Goal: Transaction & Acquisition: Download file/media

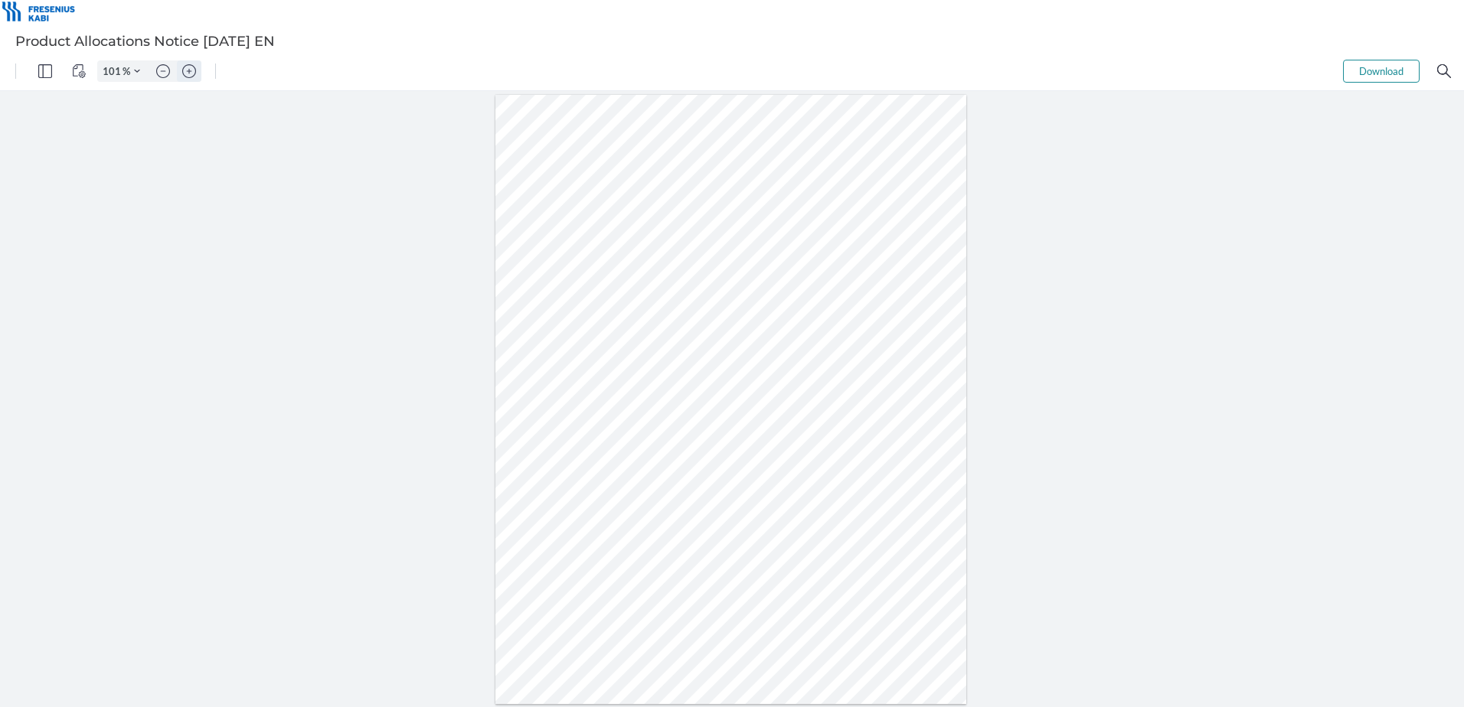
click at [189, 71] on img "Zoom in" at bounding box center [189, 71] width 14 height 14
type input "201"
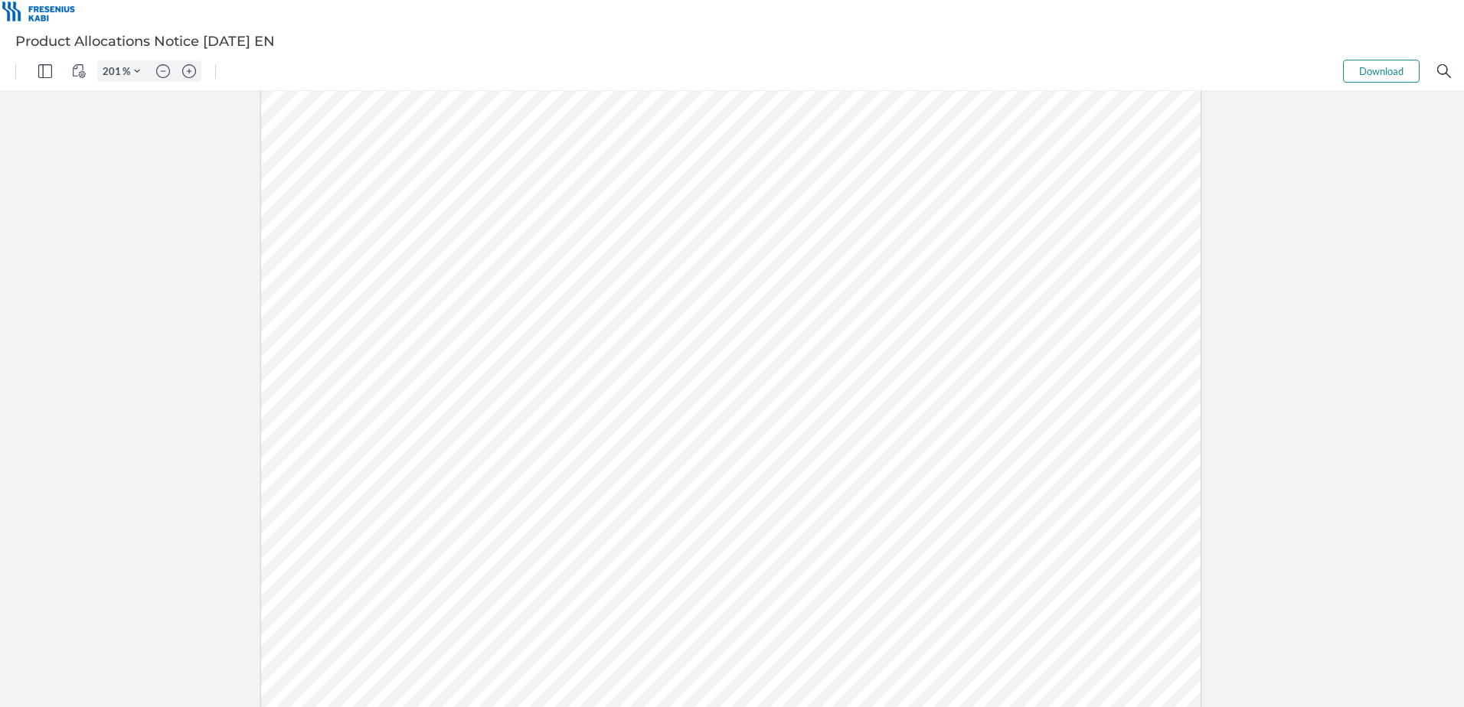
click at [61, 190] on div at bounding box center [732, 399] width 1464 height 616
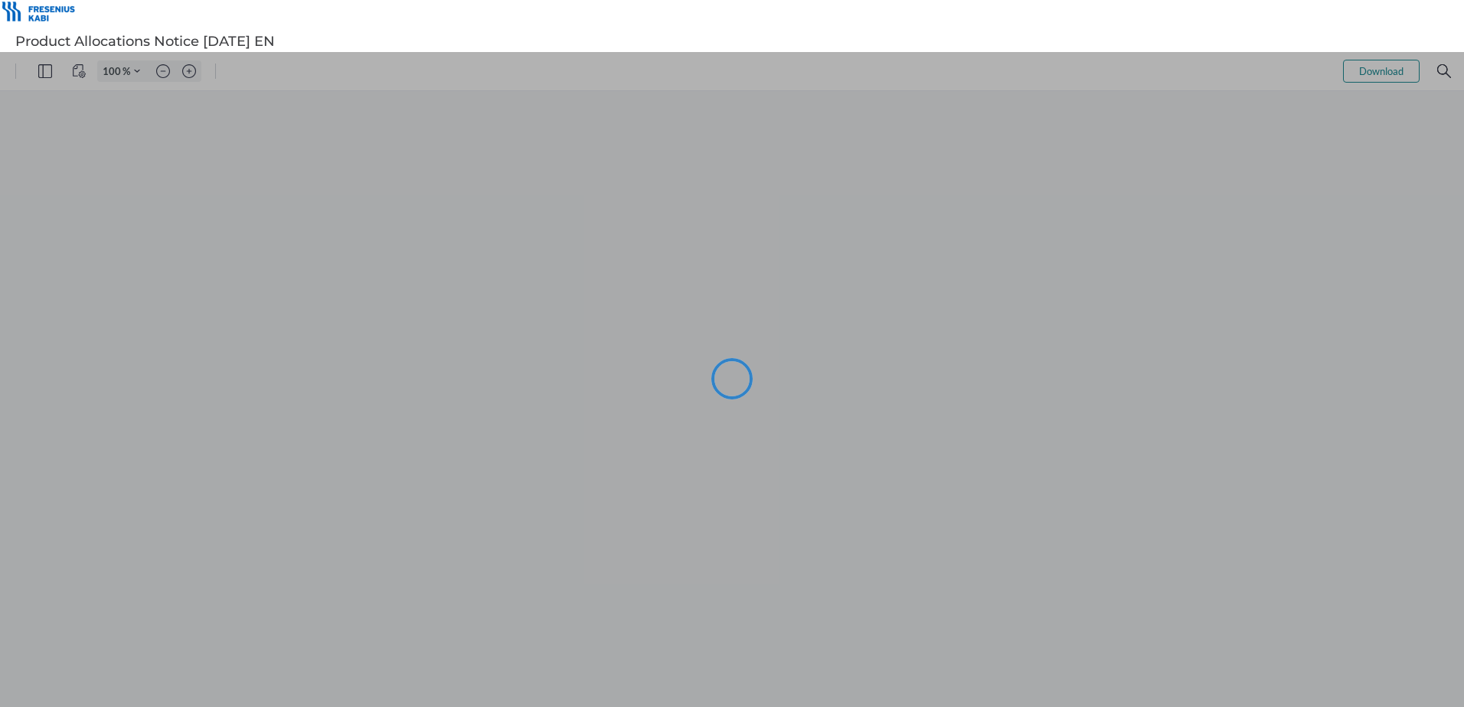
type input "101"
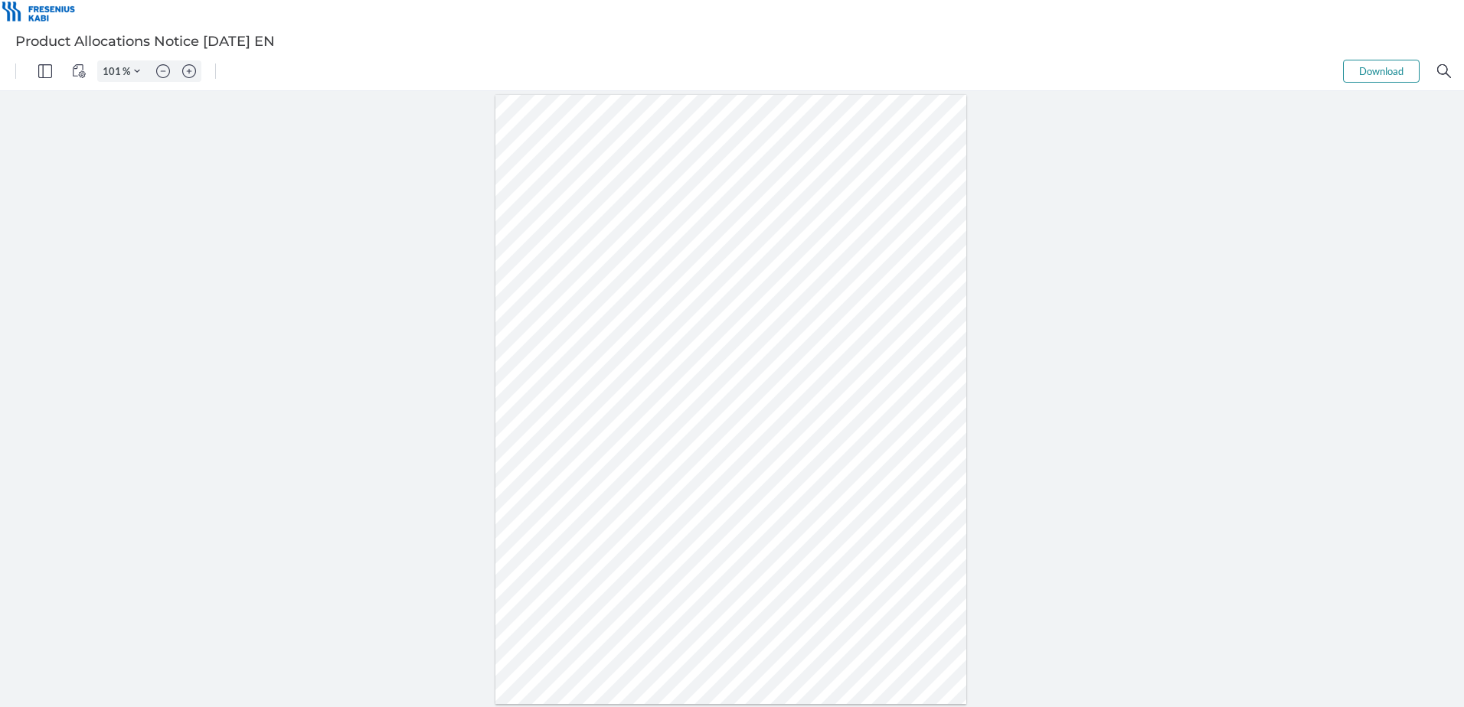
drag, startPoint x: 1380, startPoint y: 64, endPoint x: 1370, endPoint y: 63, distance: 10.0
click at [1380, 64] on button "Download" at bounding box center [1381, 71] width 77 height 23
